Goal: Find specific page/section: Find specific page/section

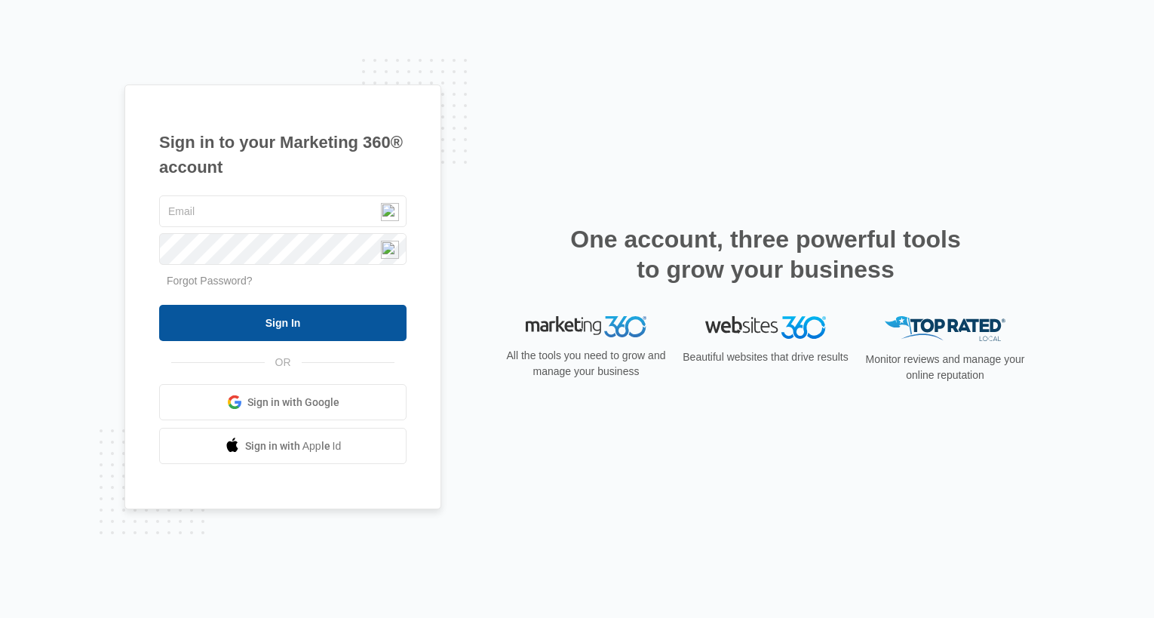
type input "[EMAIL_ADDRESS][DOMAIN_NAME]"
click at [284, 323] on input "Sign In" at bounding box center [282, 323] width 247 height 36
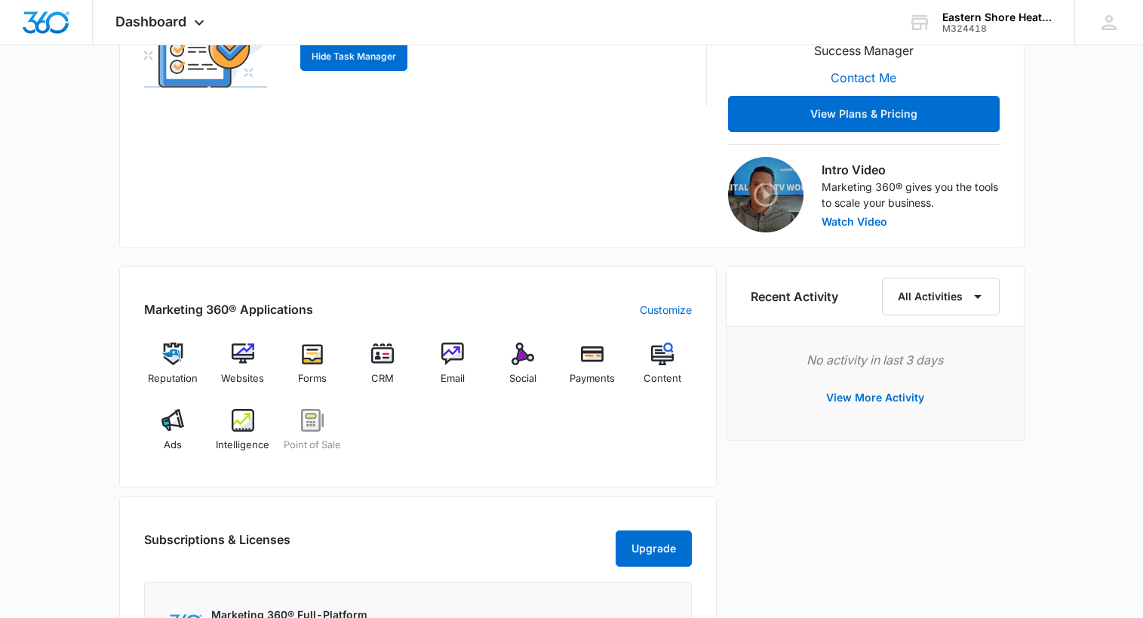
scroll to position [528, 0]
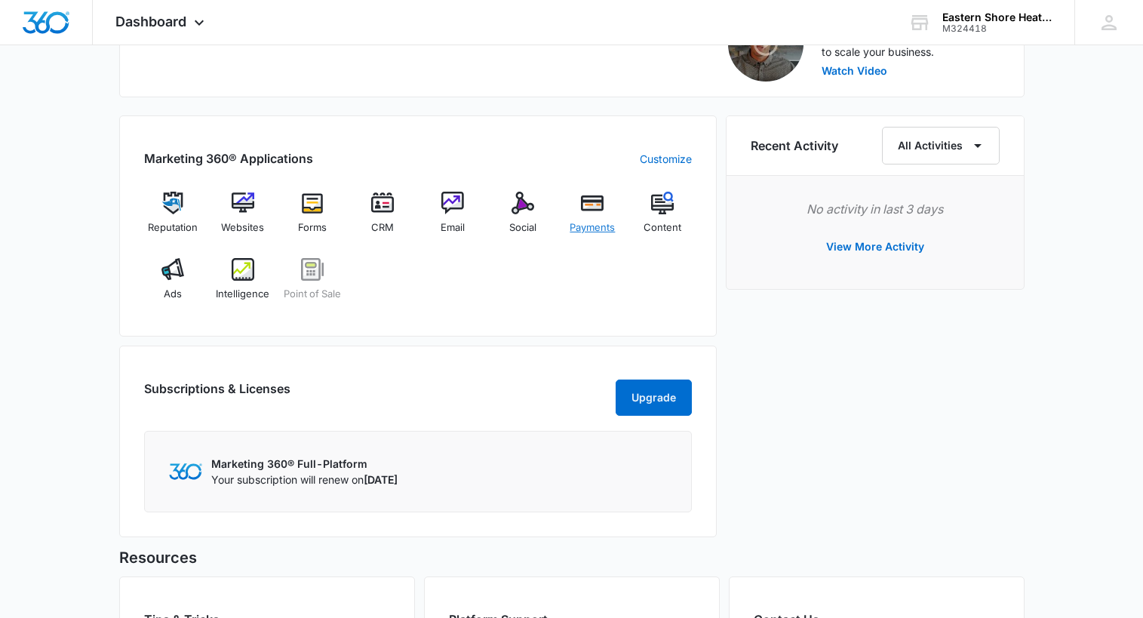
click at [580, 223] on span "Payments" at bounding box center [592, 227] width 45 height 15
